Goal: Obtain resource: Download file/media

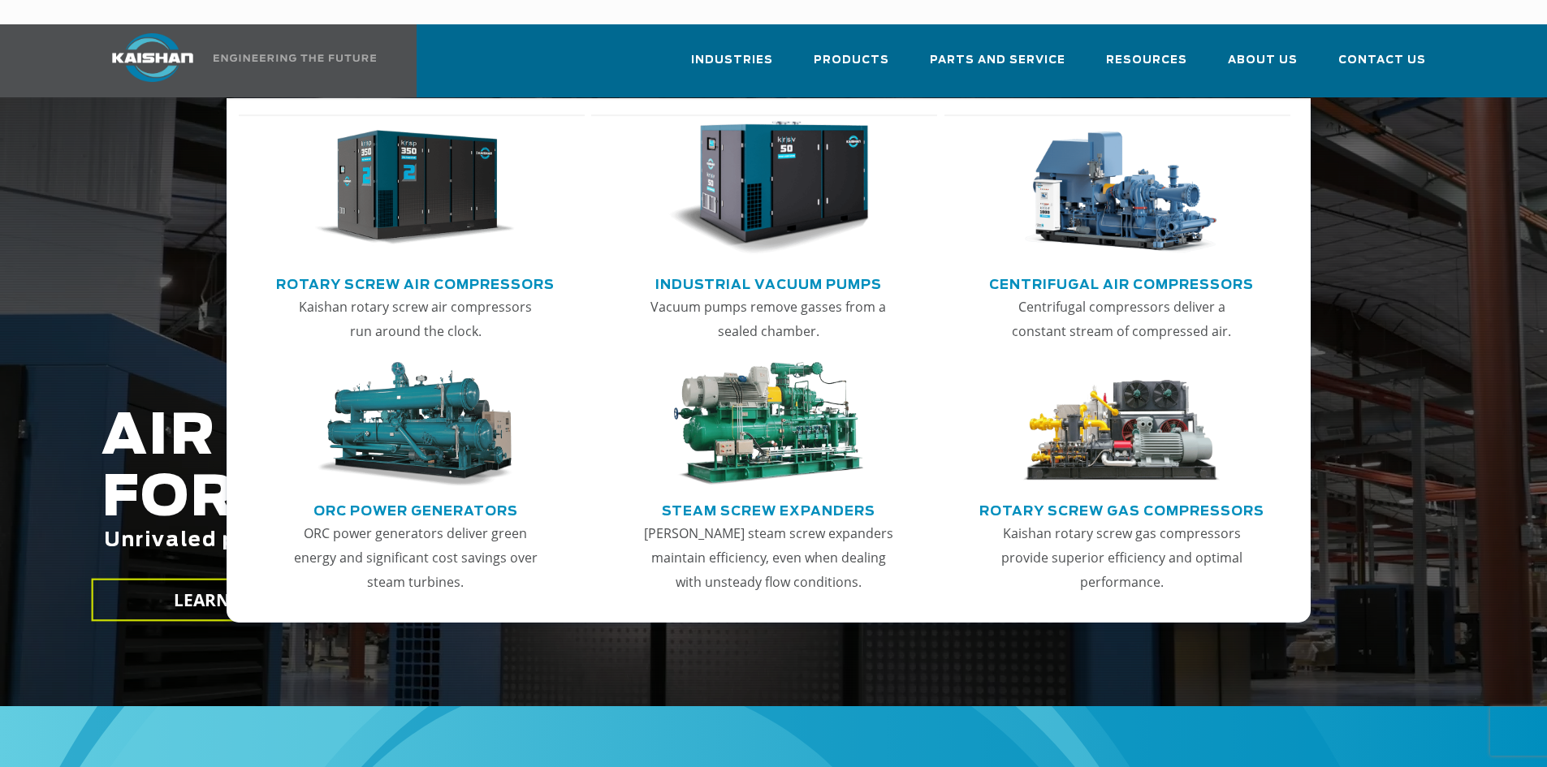
click at [397, 185] on img "Main menu" at bounding box center [415, 188] width 200 height 135
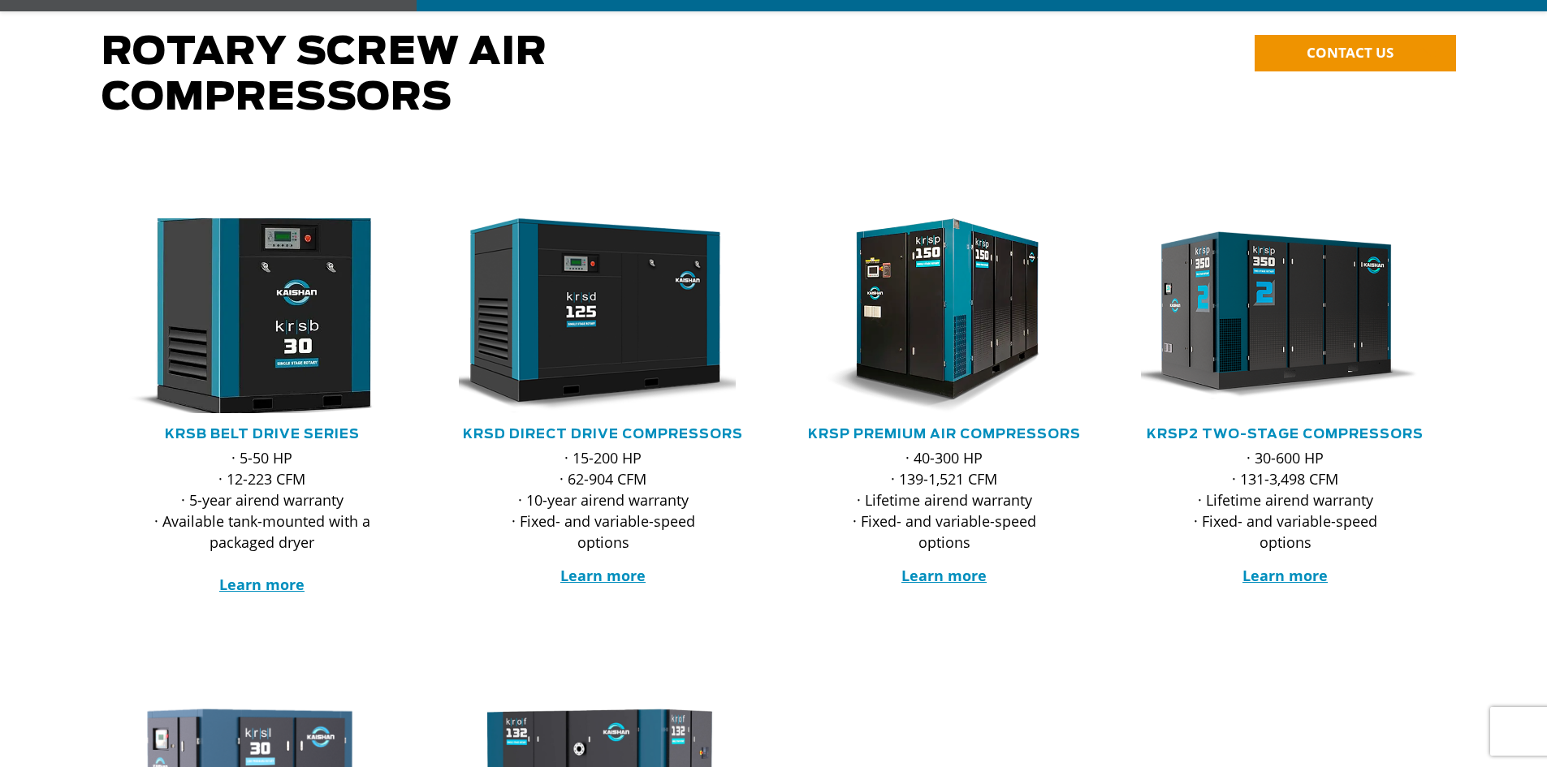
scroll to position [162, 0]
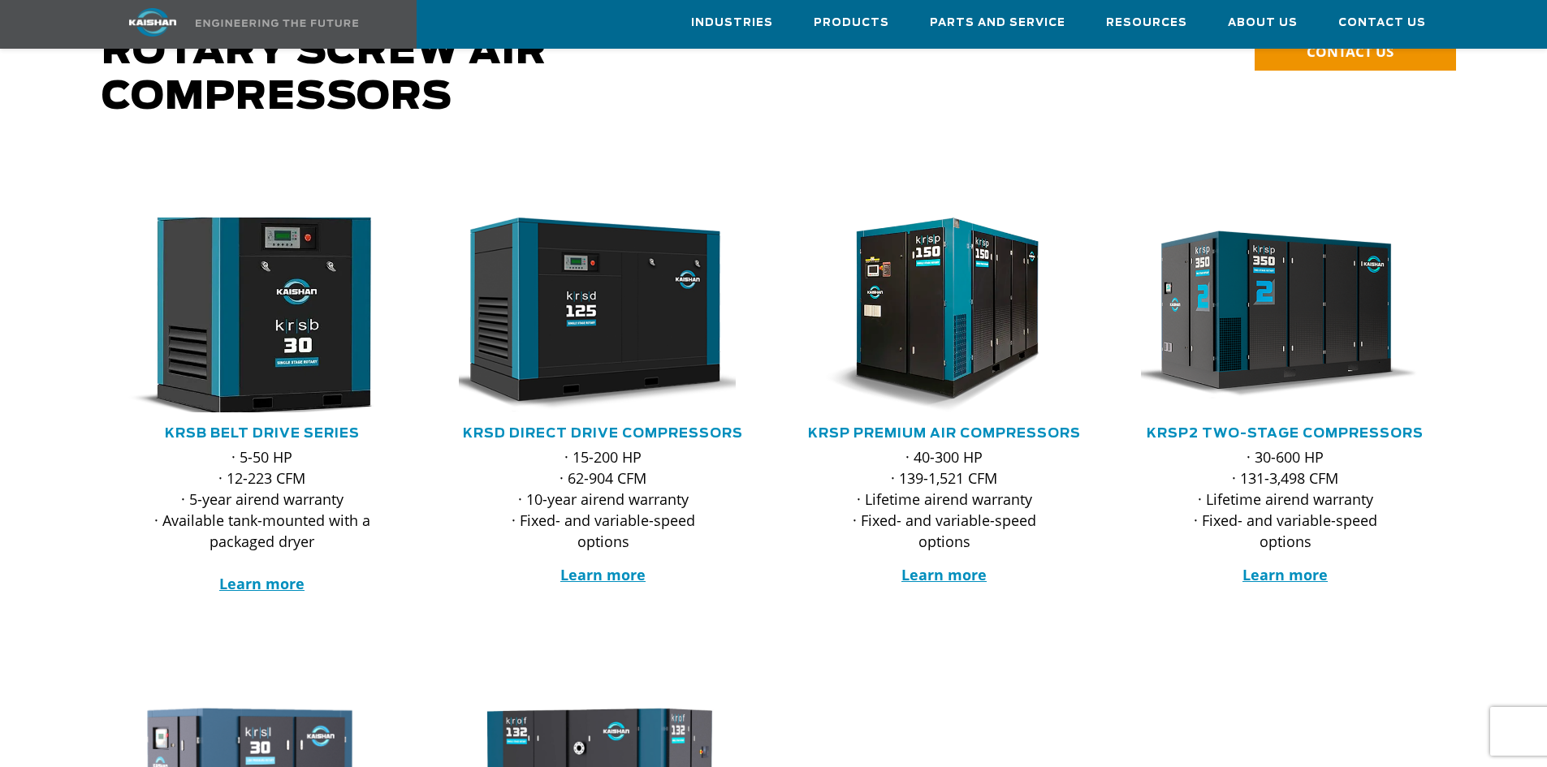
click at [286, 318] on img at bounding box center [250, 315] width 318 height 214
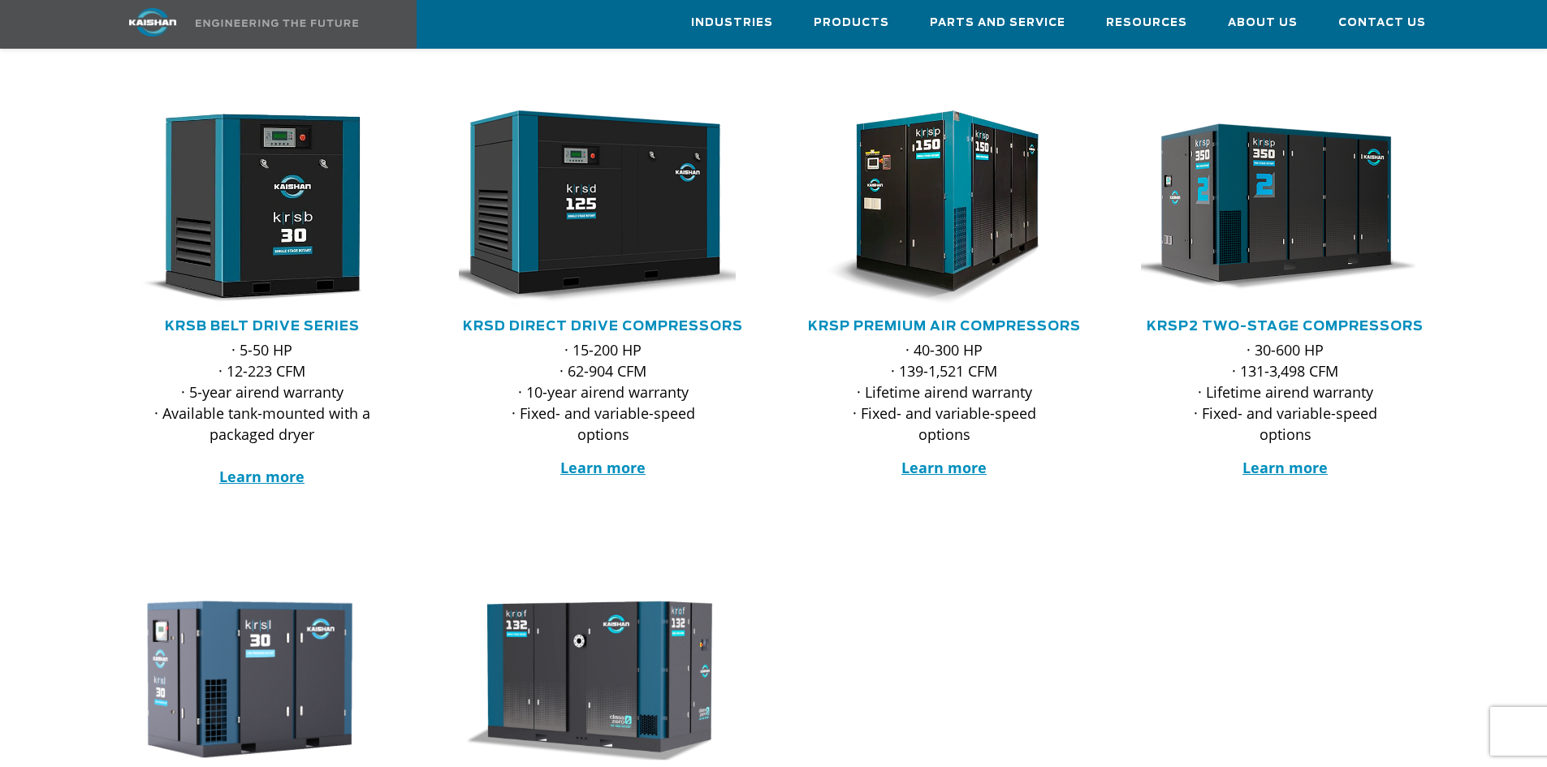
scroll to position [0, 0]
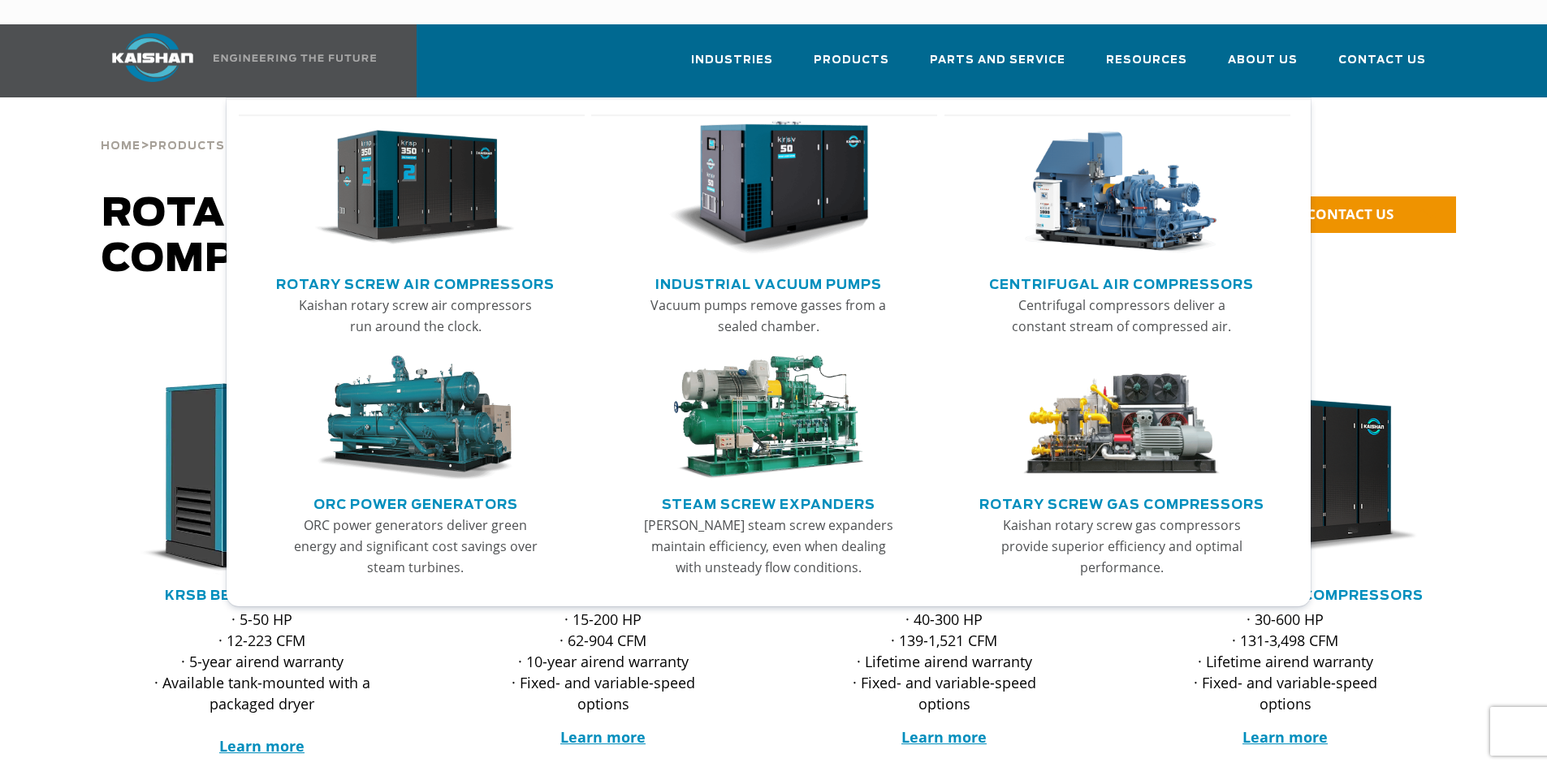
click at [503, 270] on link "Rotary Screw Air Compressors" at bounding box center [415, 282] width 278 height 24
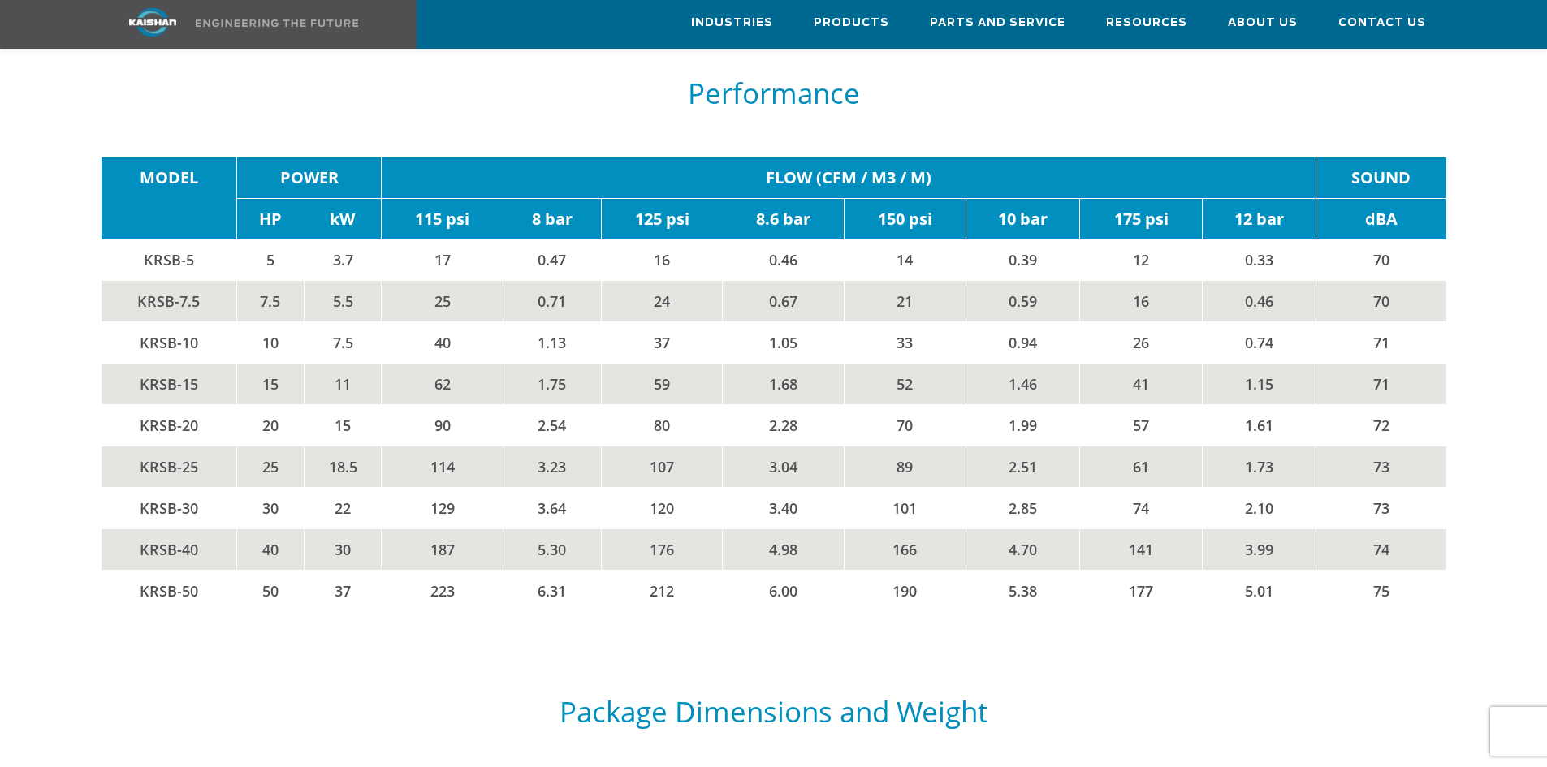
scroll to position [2842, 0]
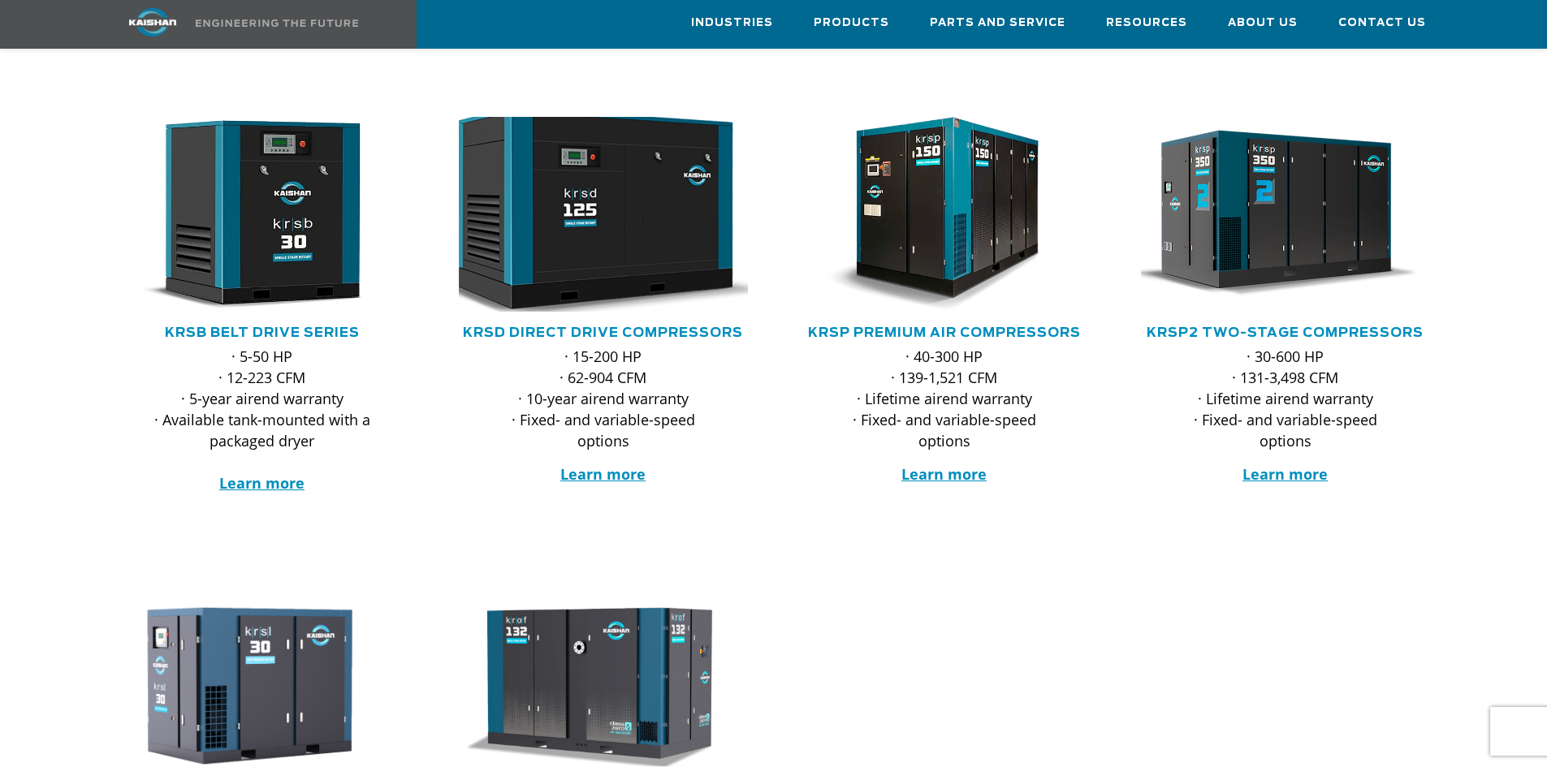
scroll to position [244, 0]
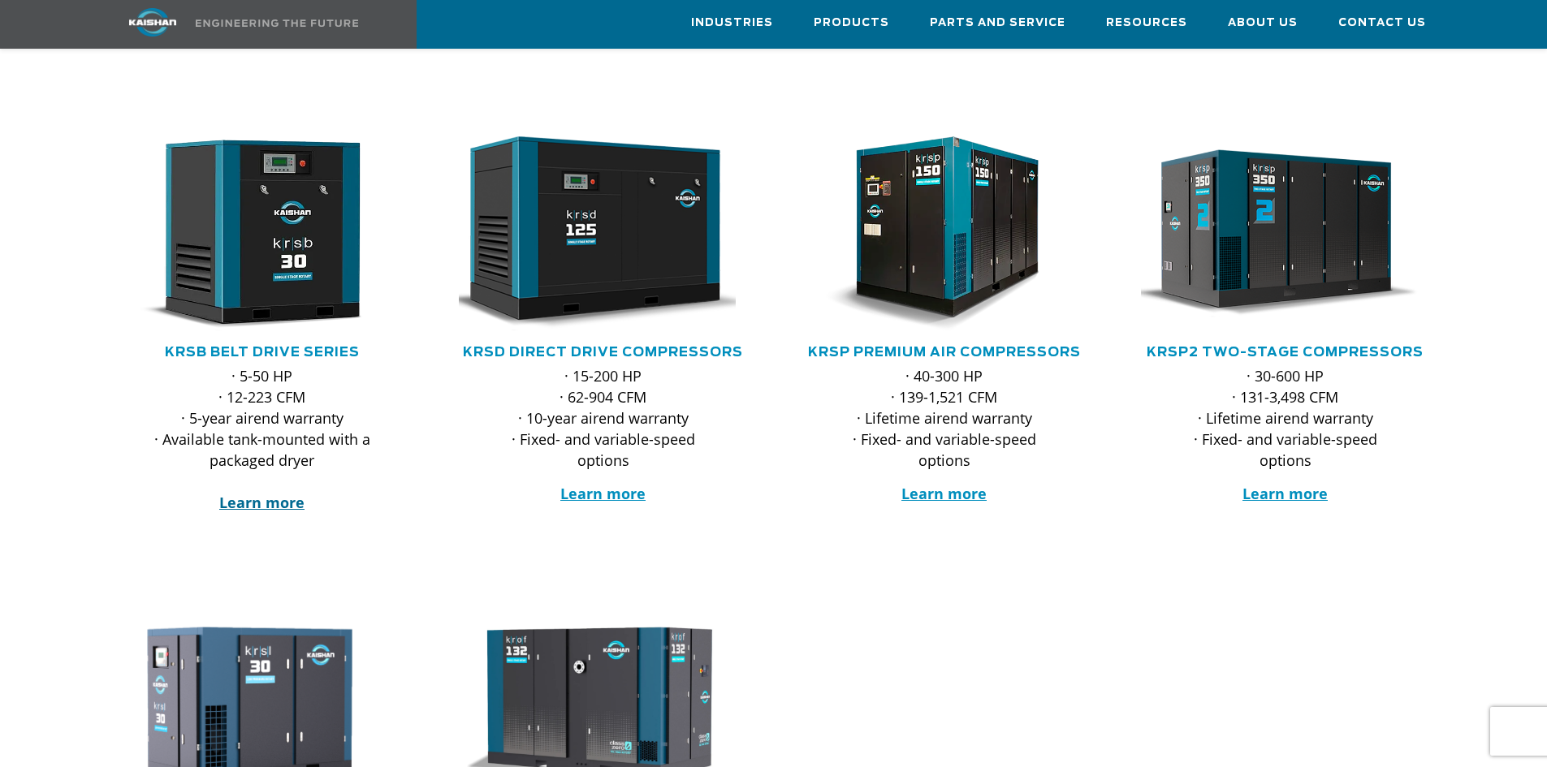
click at [268, 493] on strong "Learn more" at bounding box center [261, 502] width 85 height 19
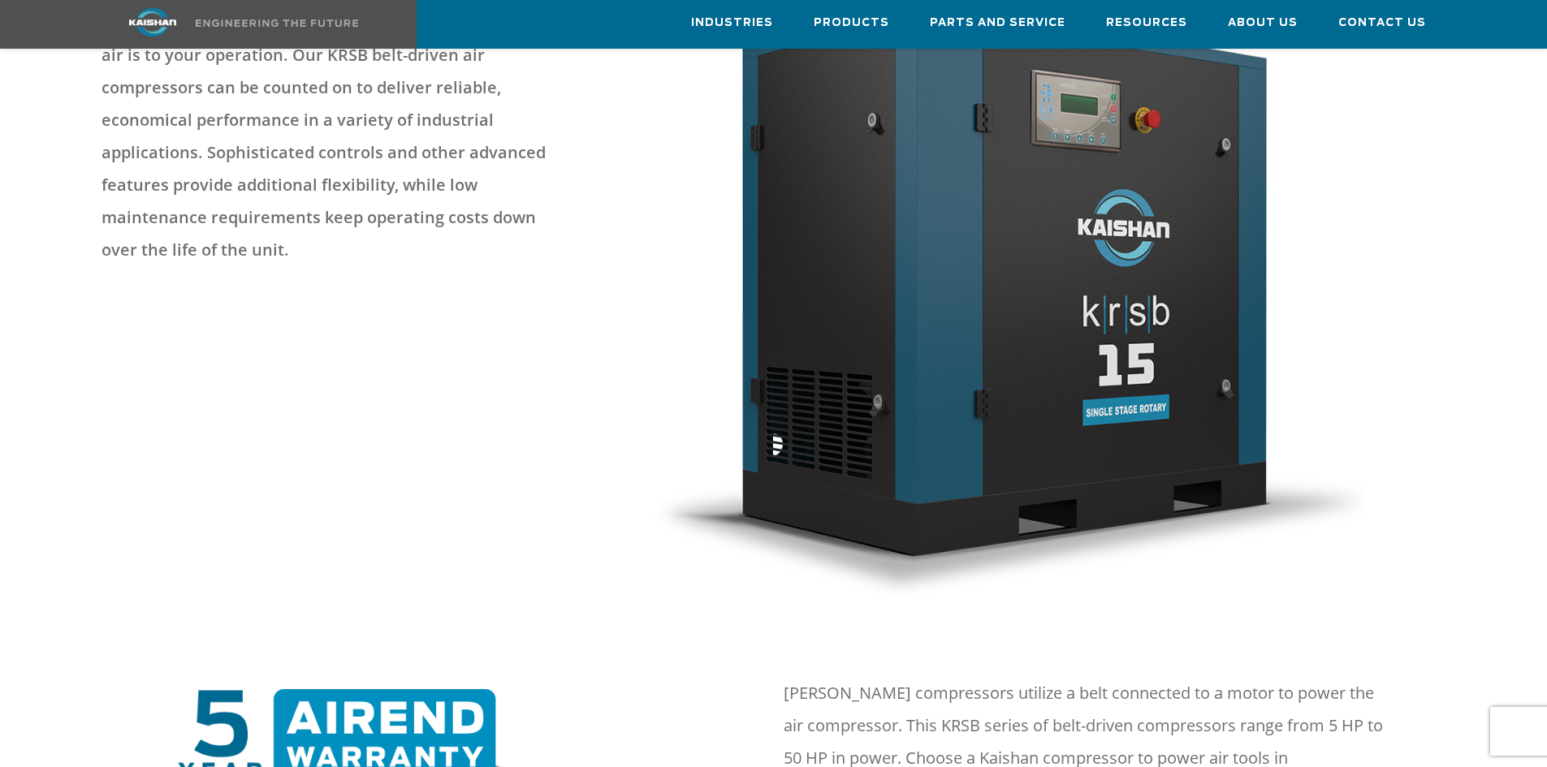
scroll to position [649, 0]
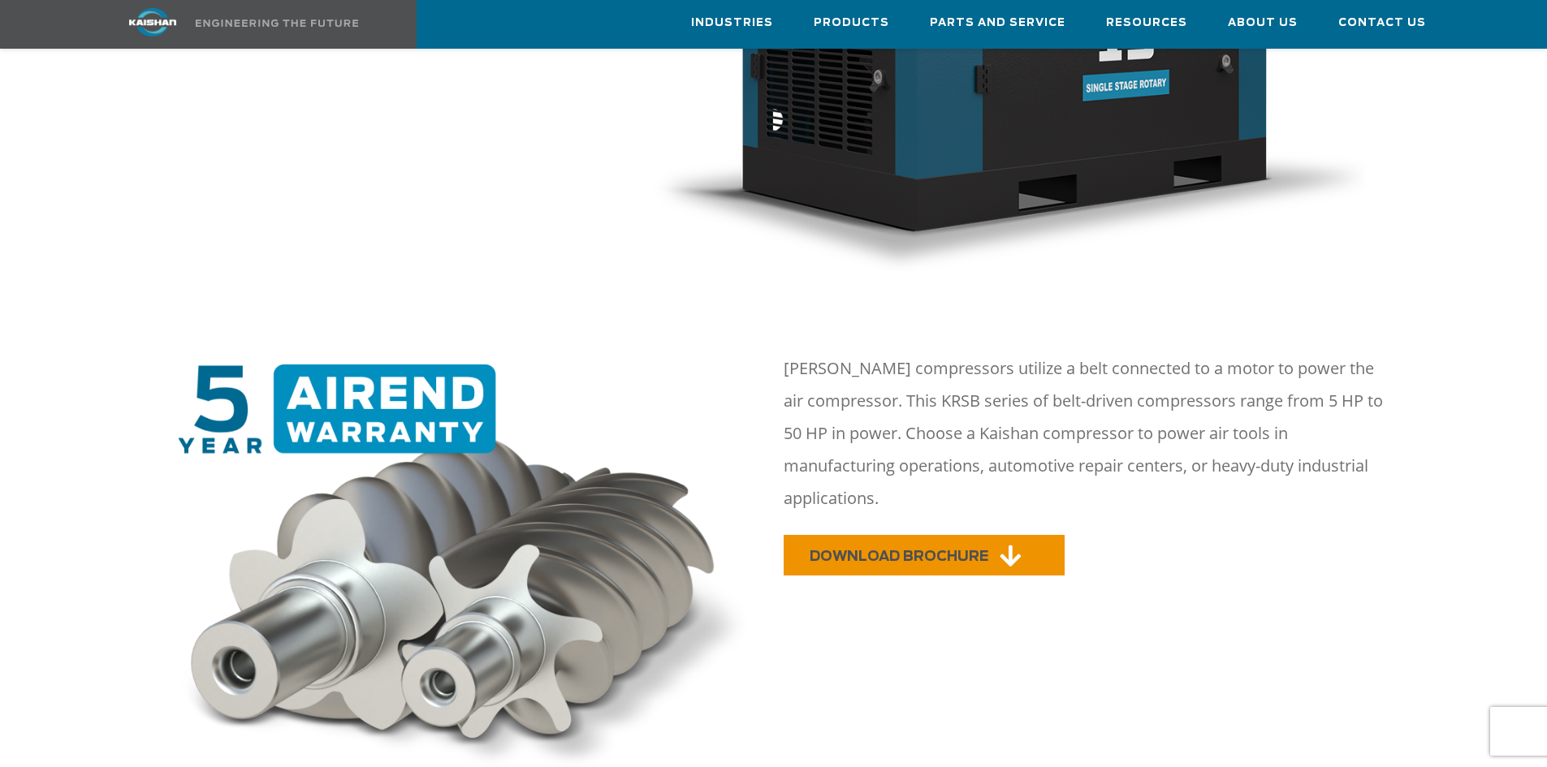
click at [919, 550] on span "DOWNLOAD BROCHURE" at bounding box center [898, 557] width 179 height 14
